Goal: Task Accomplishment & Management: Manage account settings

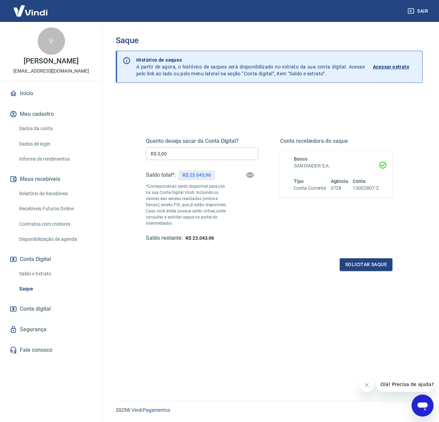
click at [168, 157] on input "R$ 0,00" at bounding box center [202, 153] width 112 height 13
type input "R$ 23.043,96"
click at [359, 260] on button "Solicitar saque" at bounding box center [366, 264] width 53 height 13
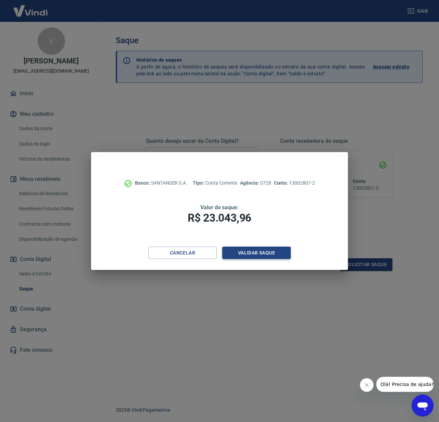
click at [269, 253] on button "Validar saque" at bounding box center [256, 253] width 68 height 13
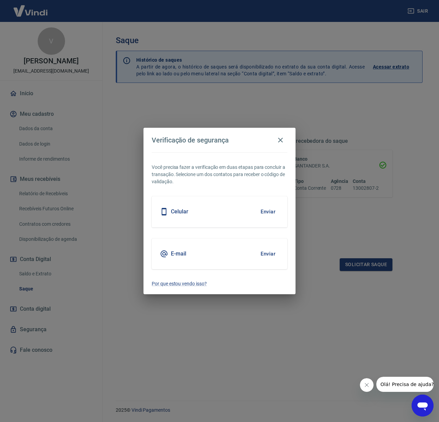
drag, startPoint x: 284, startPoint y: 260, endPoint x: 270, endPoint y: 253, distance: 15.6
click at [282, 258] on div "E-mail Enviar" at bounding box center [220, 253] width 136 height 31
click at [269, 253] on button "Enviar" at bounding box center [268, 254] width 22 height 14
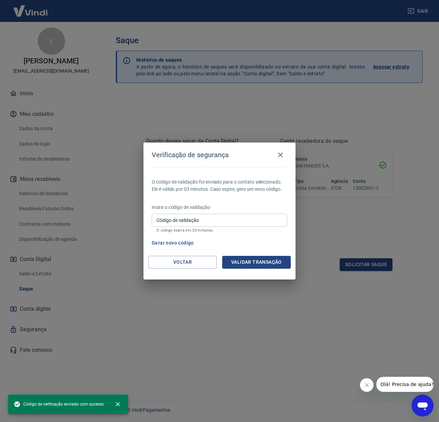
click at [197, 220] on input "Código de validação" at bounding box center [220, 220] width 136 height 13
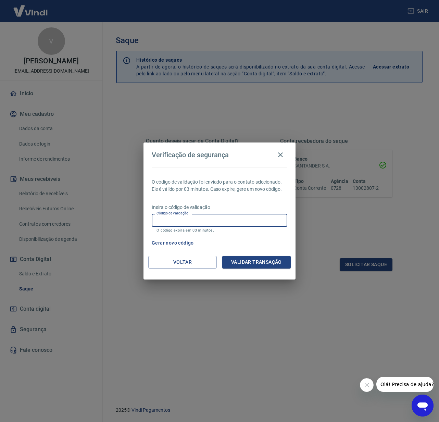
click at [418, 187] on div "Verificação de segurança O código de validação foi enviado para o contato selec…" at bounding box center [219, 211] width 439 height 422
click at [190, 263] on button "Voltar" at bounding box center [182, 262] width 68 height 13
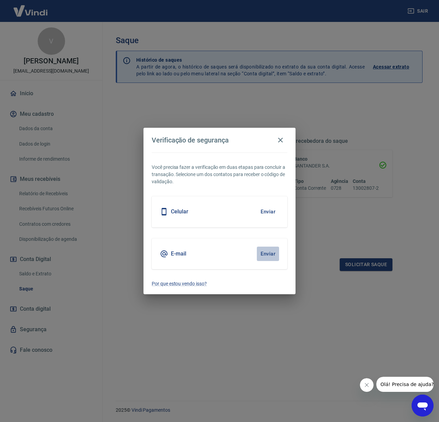
click at [259, 253] on button "Enviar" at bounding box center [268, 254] width 22 height 14
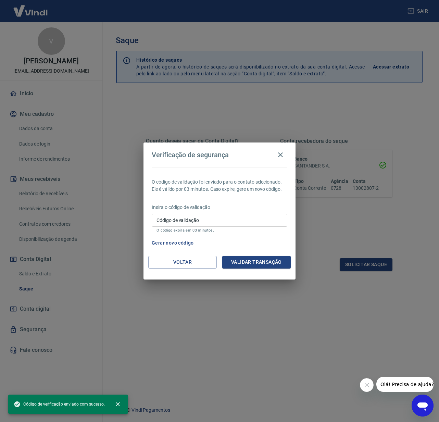
click at [200, 222] on input "Código de validação" at bounding box center [220, 220] width 136 height 13
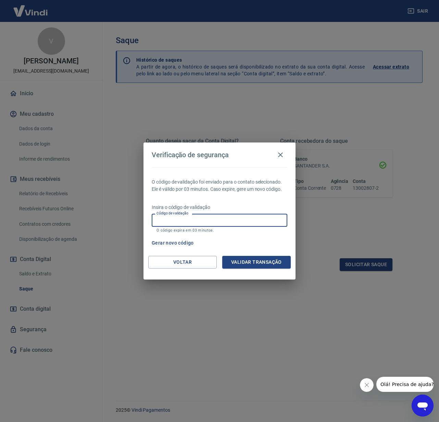
click at [212, 218] on input "Código de validação" at bounding box center [220, 220] width 136 height 13
paste input "684984"
click at [268, 263] on button "Validar transação" at bounding box center [256, 262] width 68 height 13
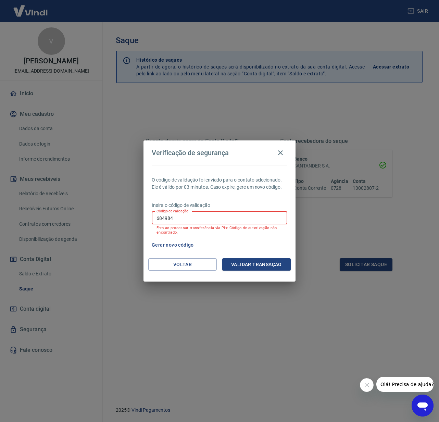
click at [205, 216] on input "684984" at bounding box center [220, 218] width 136 height 13
paste input "157927"
type input "157927"
click at [247, 260] on button "Validar transação" at bounding box center [256, 264] width 68 height 13
